Goal: Transaction & Acquisition: Purchase product/service

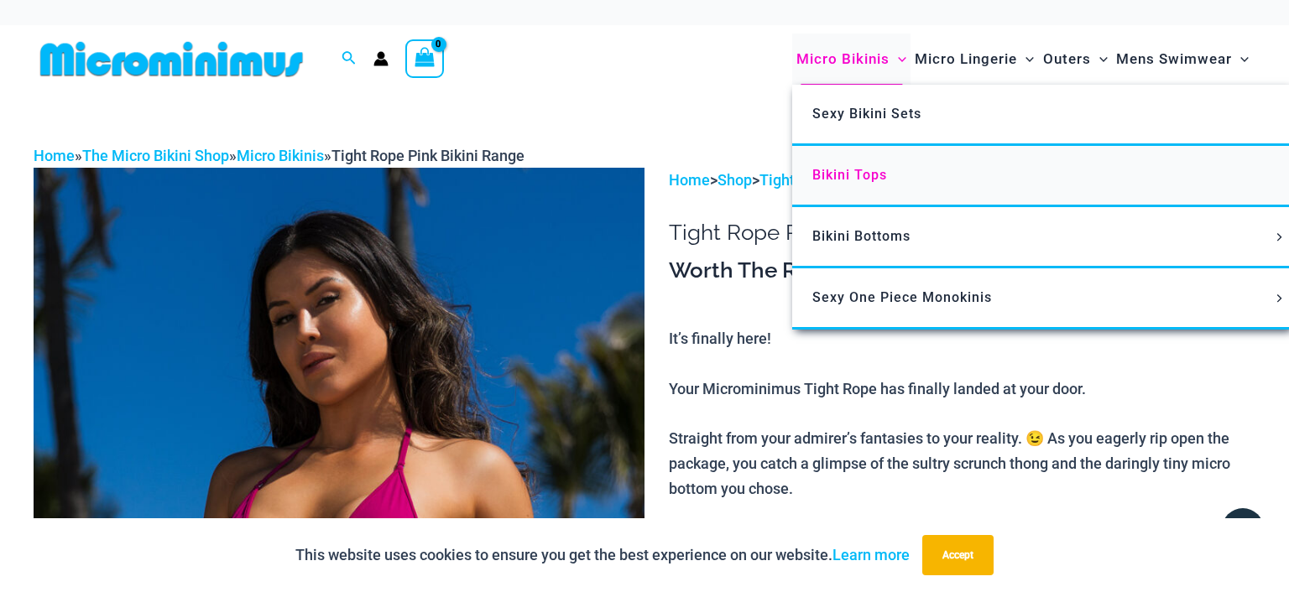
click at [864, 172] on span "Bikini Tops" at bounding box center [849, 175] width 75 height 16
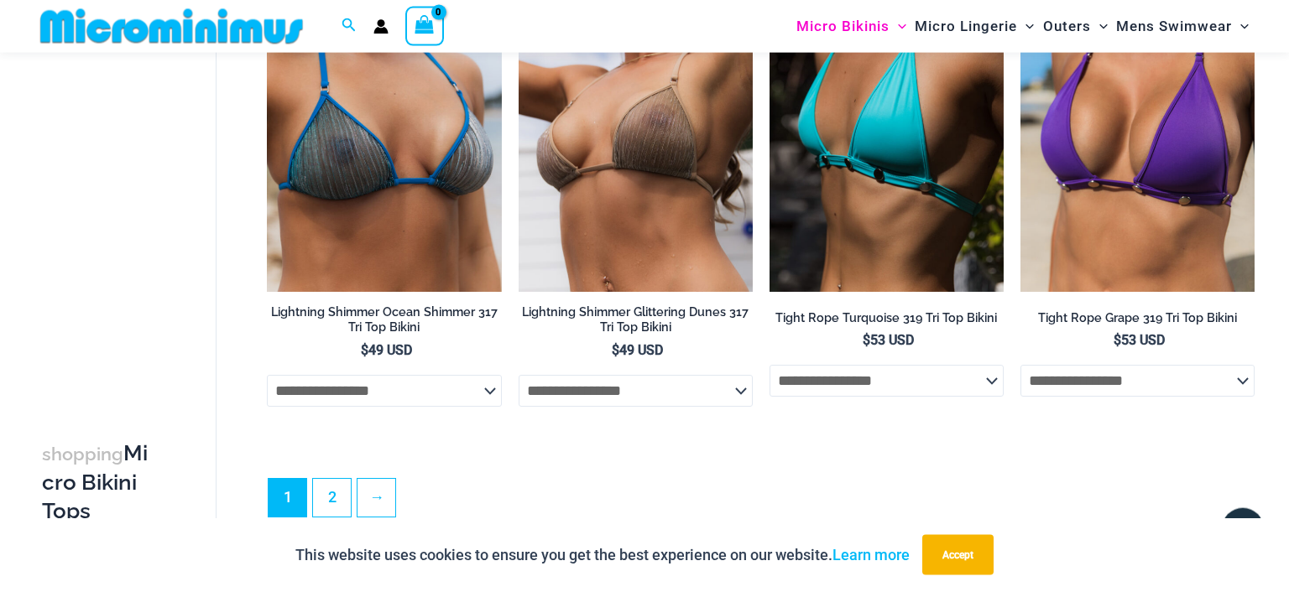
scroll to position [4415, 0]
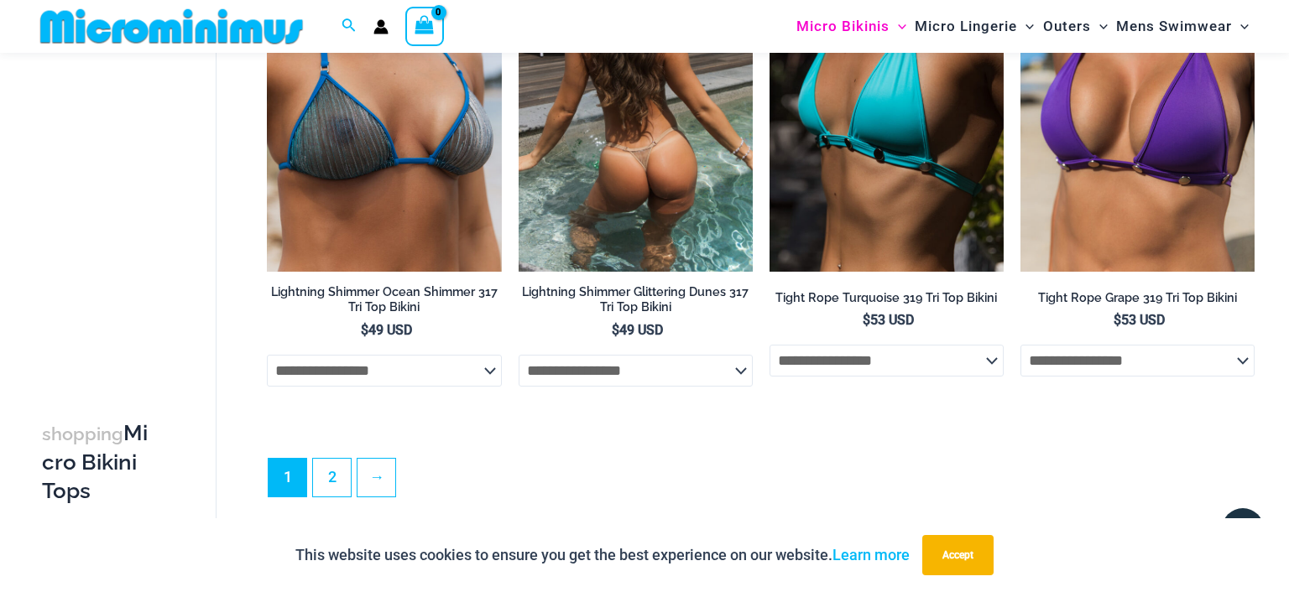
click at [673, 164] on img at bounding box center [635, 96] width 234 height 352
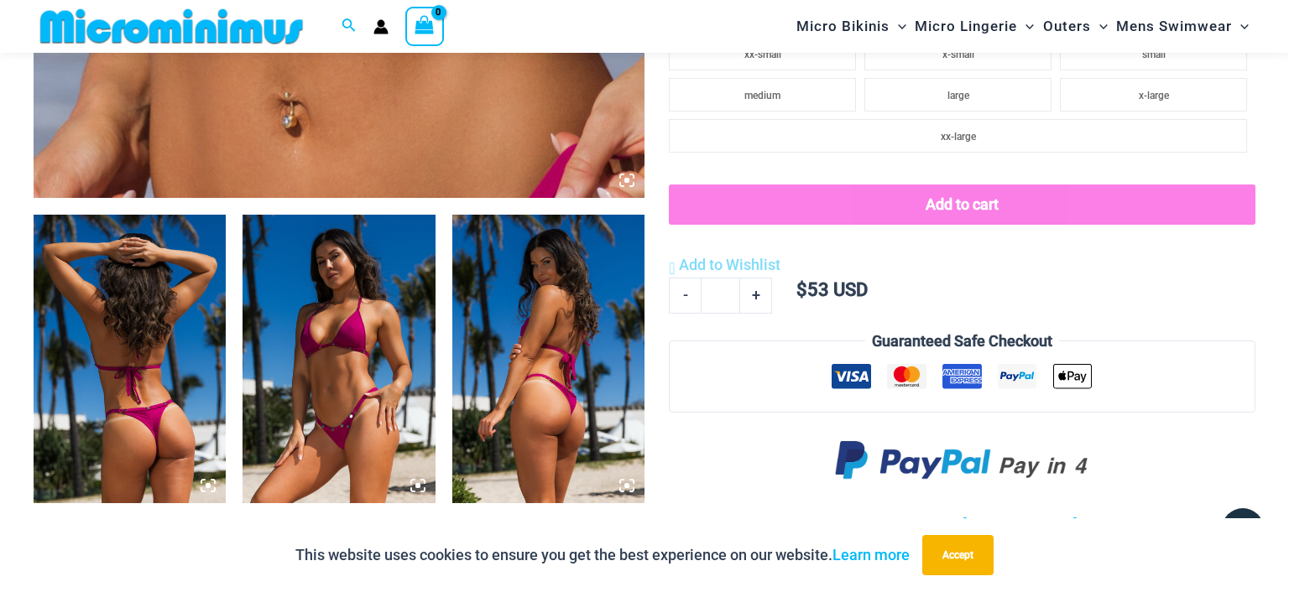
scroll to position [1136, 0]
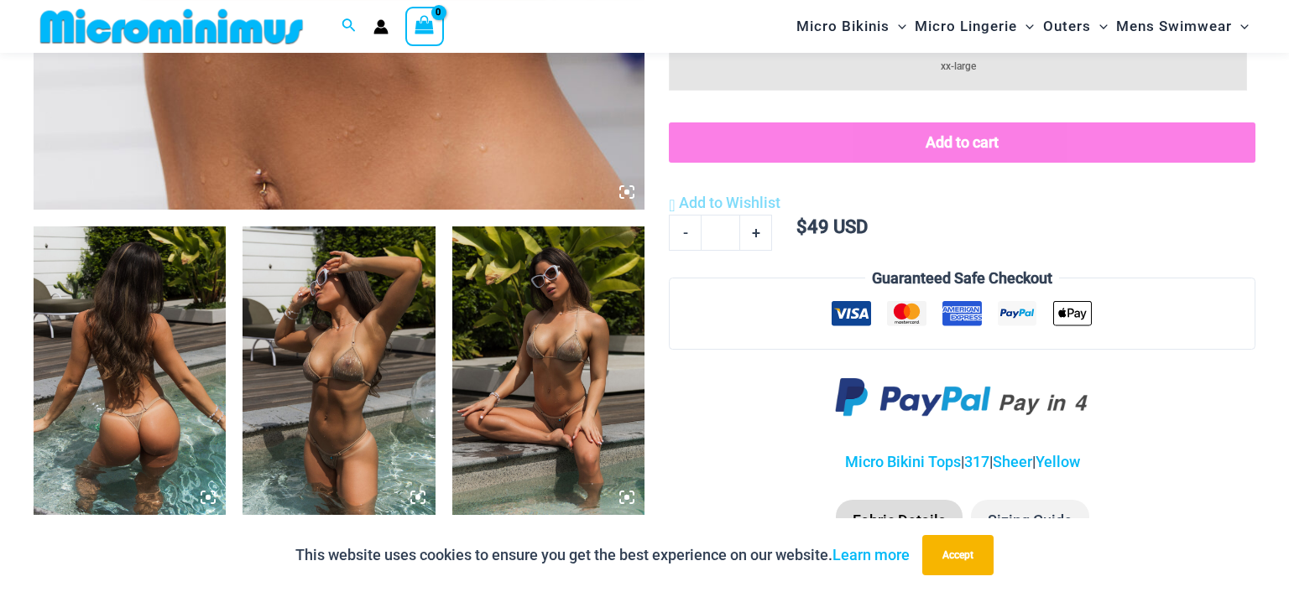
scroll to position [871, 0]
